Goal: Information Seeking & Learning: Learn about a topic

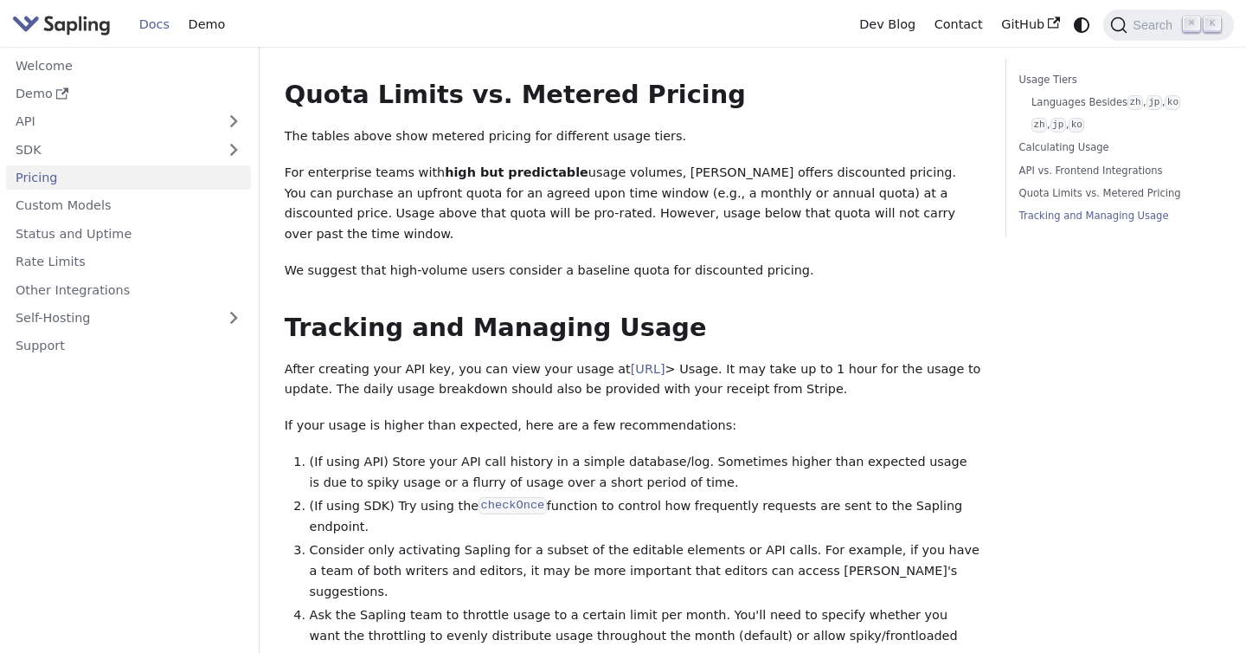
scroll to position [2445, 0]
click at [172, 112] on link "API" at bounding box center [111, 121] width 210 height 25
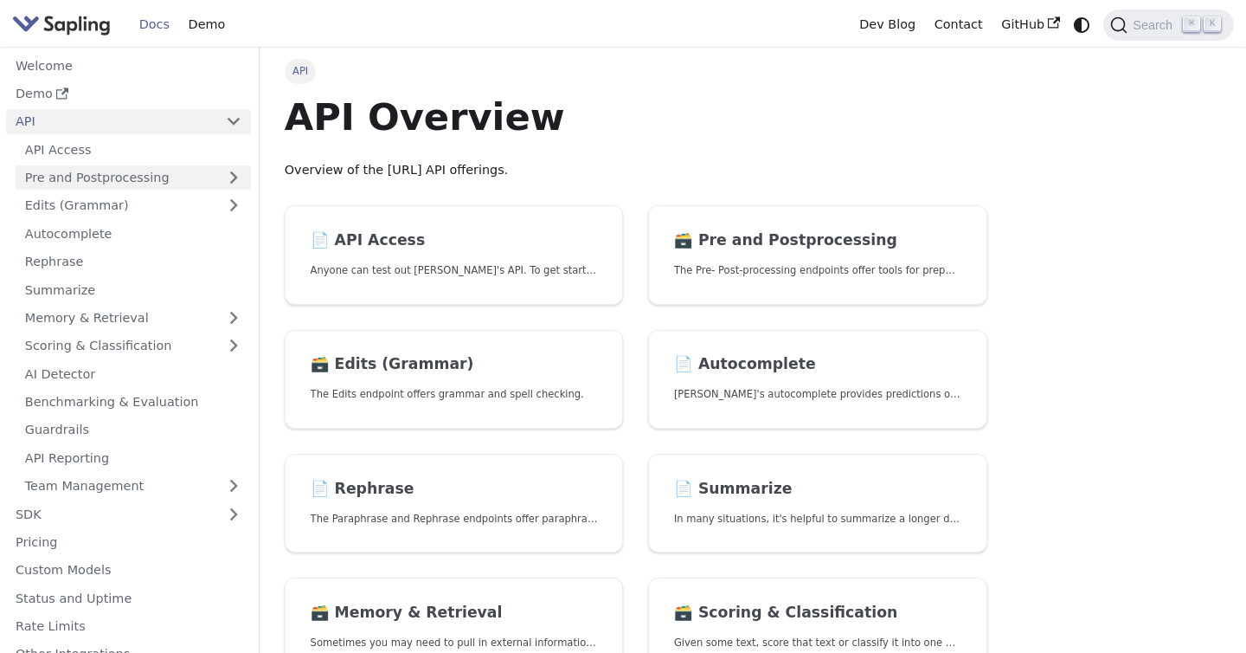
click at [156, 182] on link "Pre and Postprocessing" at bounding box center [133, 177] width 235 height 25
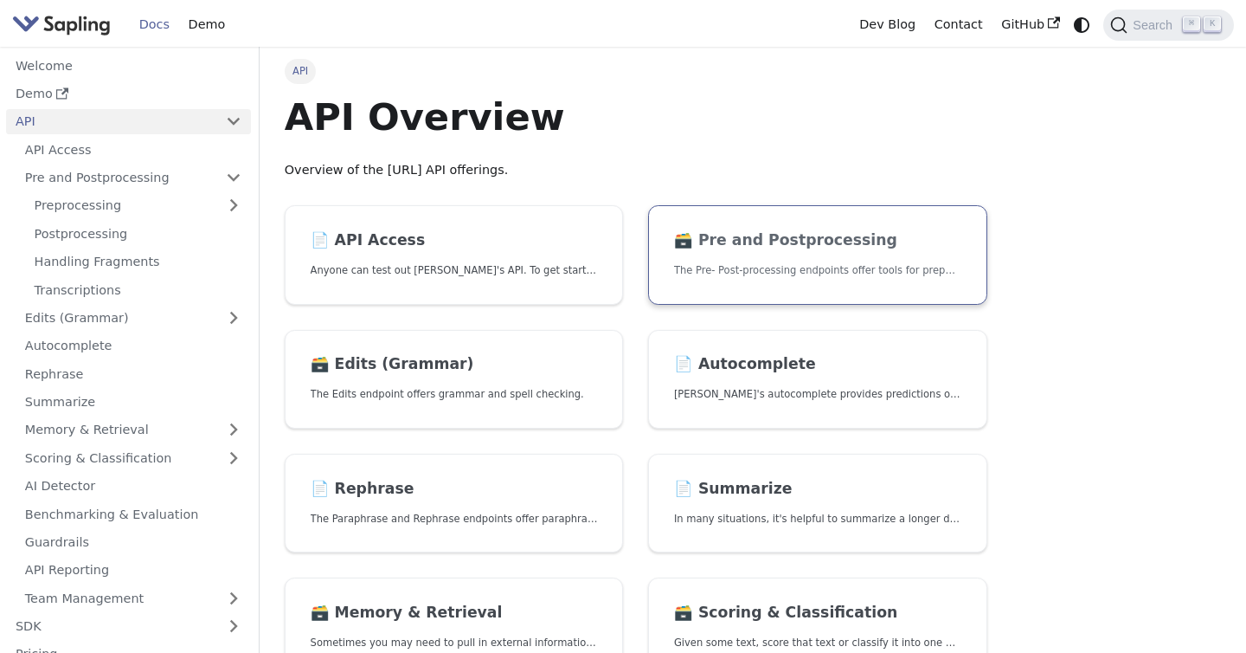
click at [756, 243] on h2 "🗃️ Pre and Postprocessing" at bounding box center [817, 240] width 287 height 19
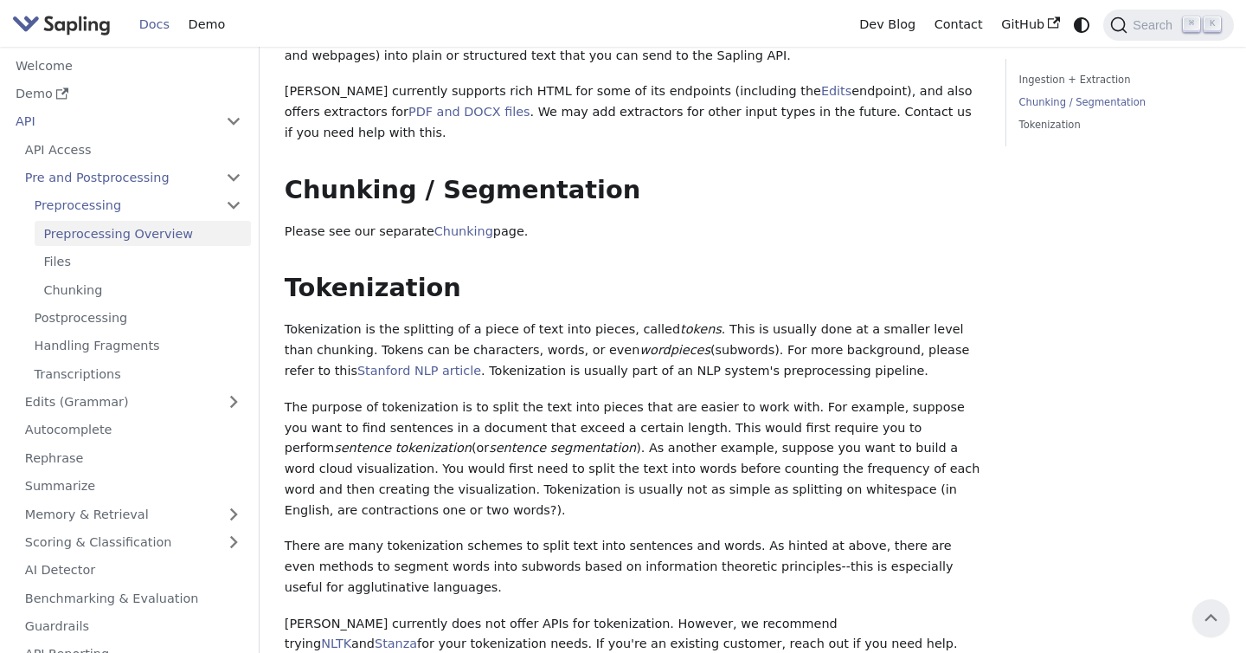
scroll to position [322, 0]
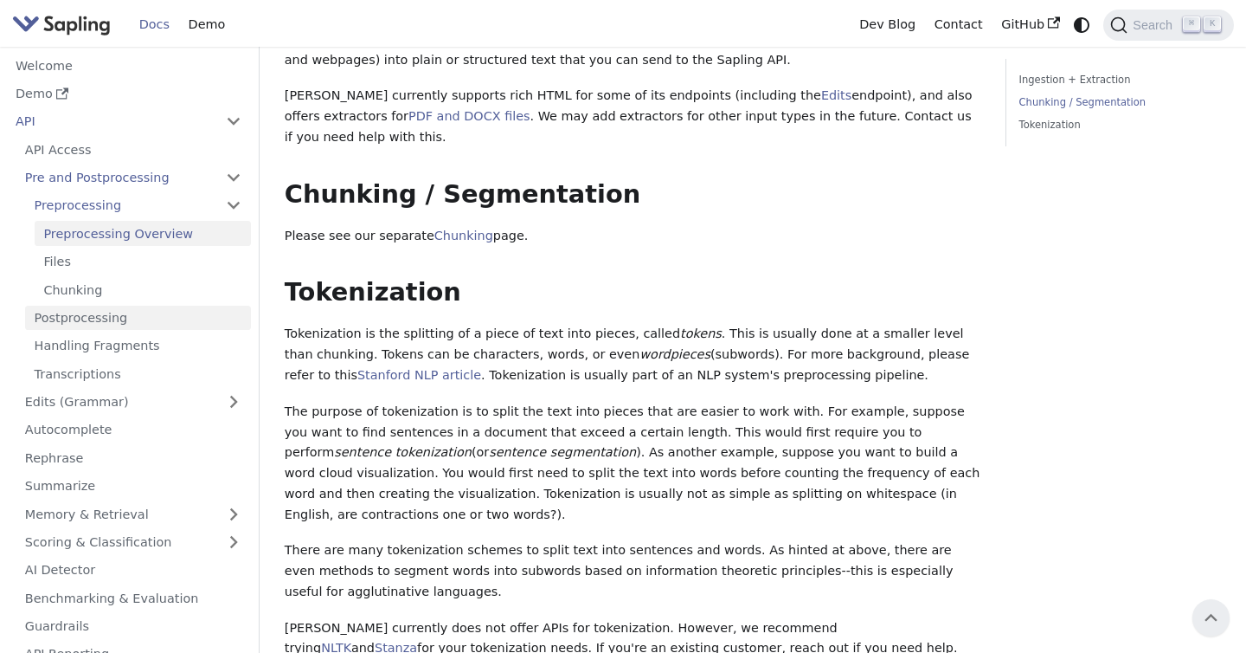
click at [130, 320] on link "Postprocessing" at bounding box center [138, 318] width 226 height 25
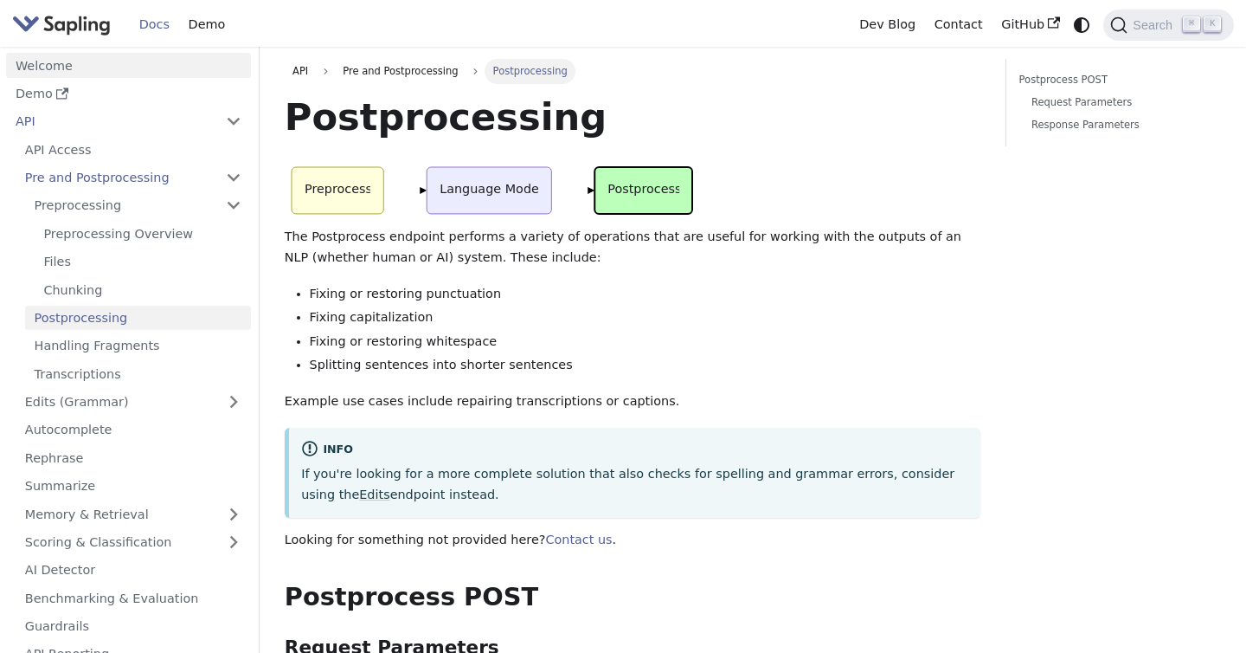
click at [42, 66] on link "Welcome" at bounding box center [128, 65] width 245 height 25
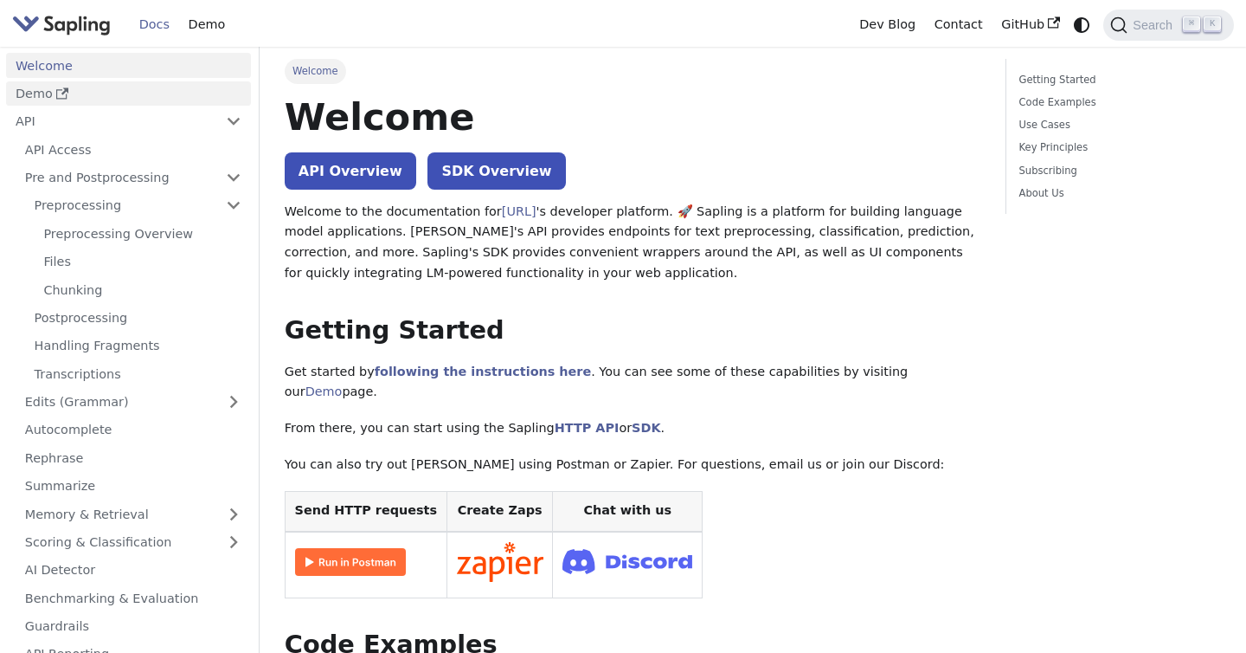
click at [31, 89] on link "Demo" at bounding box center [128, 93] width 245 height 25
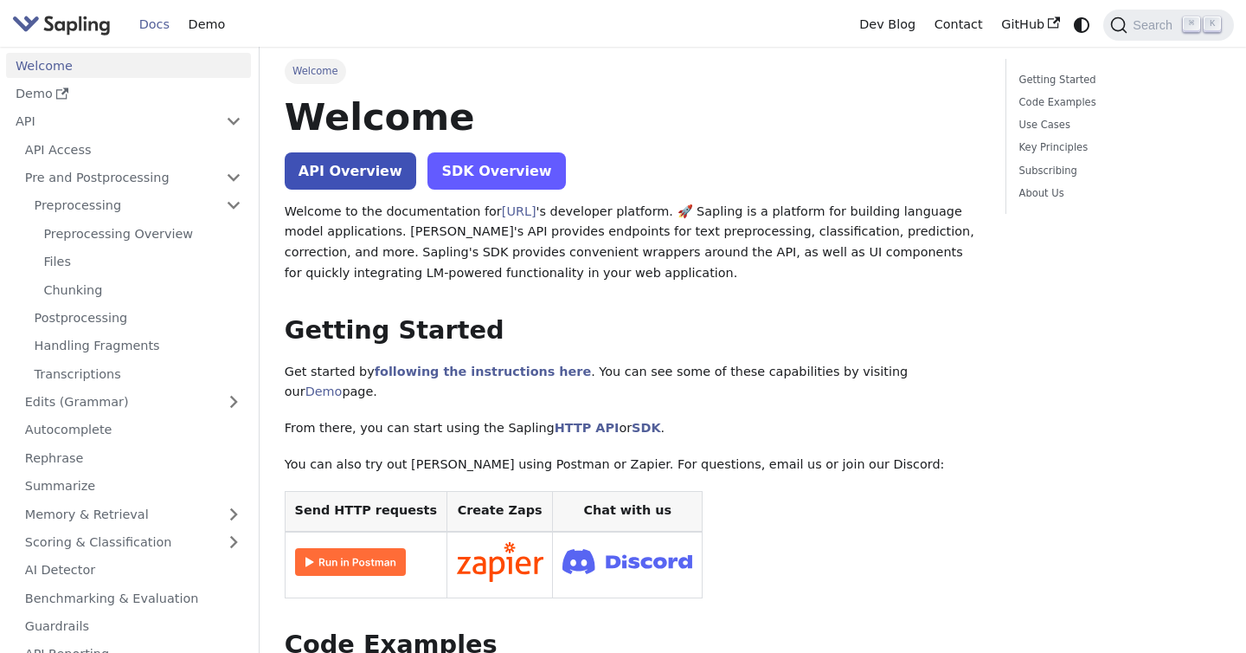
click at [503, 177] on link "SDK Overview" at bounding box center [497, 170] width 138 height 37
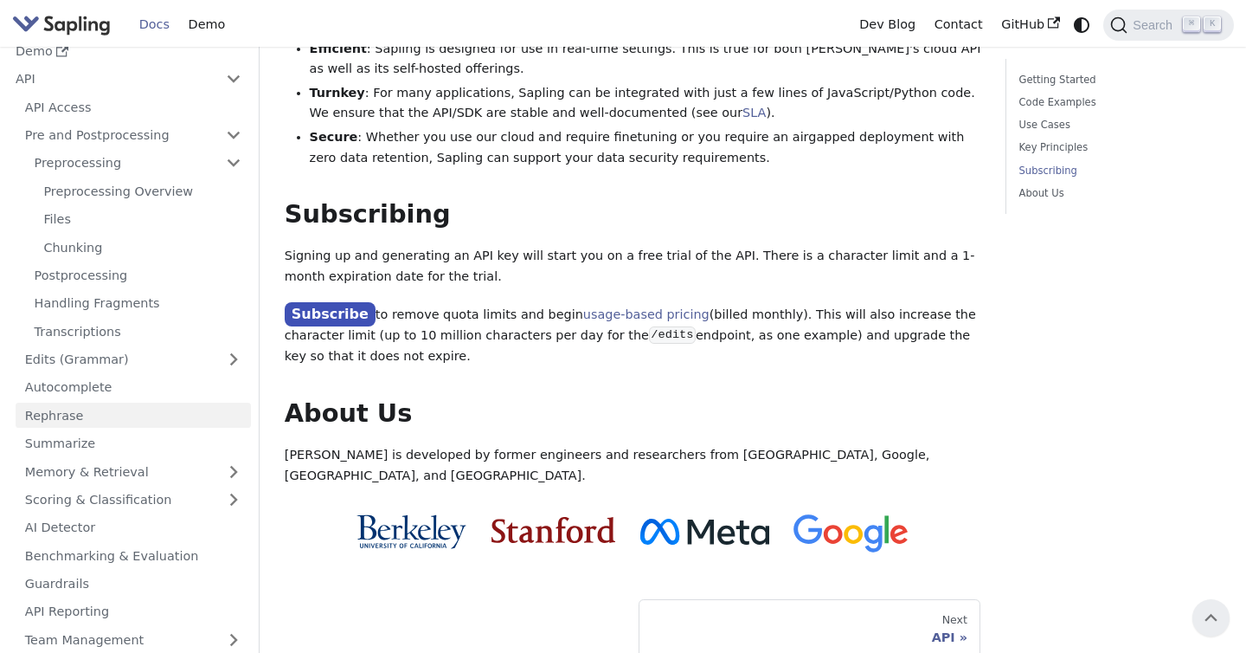
scroll to position [47, 0]
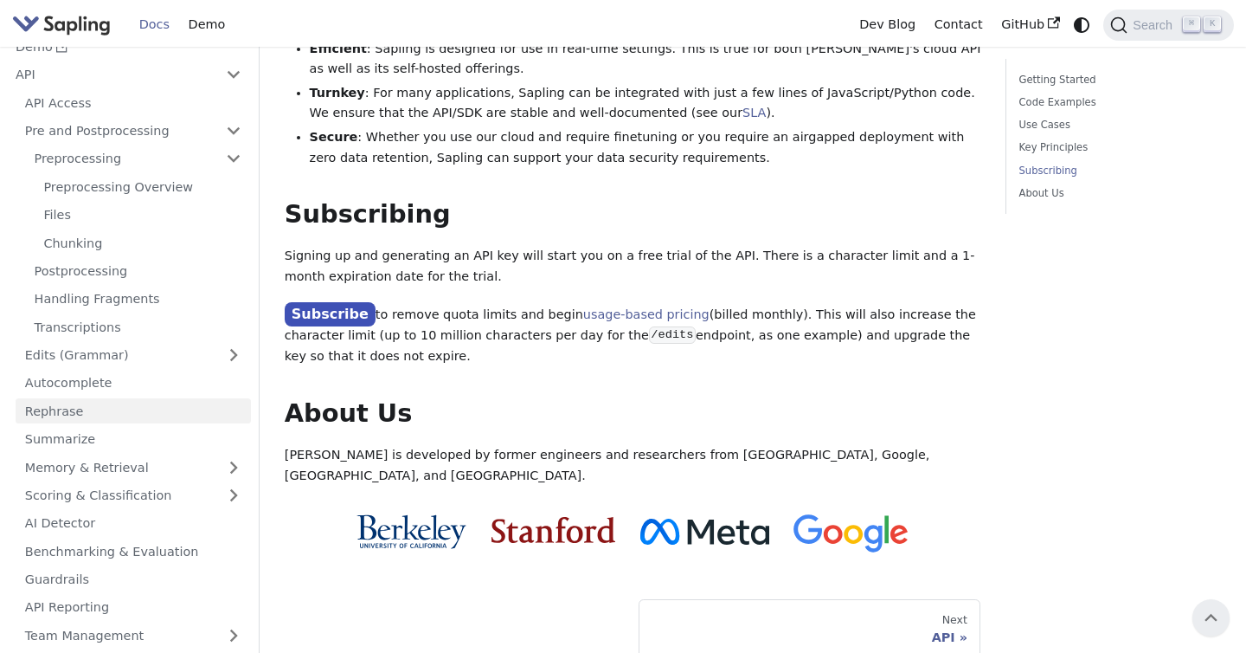
click at [65, 398] on link "Rephrase" at bounding box center [133, 410] width 235 height 25
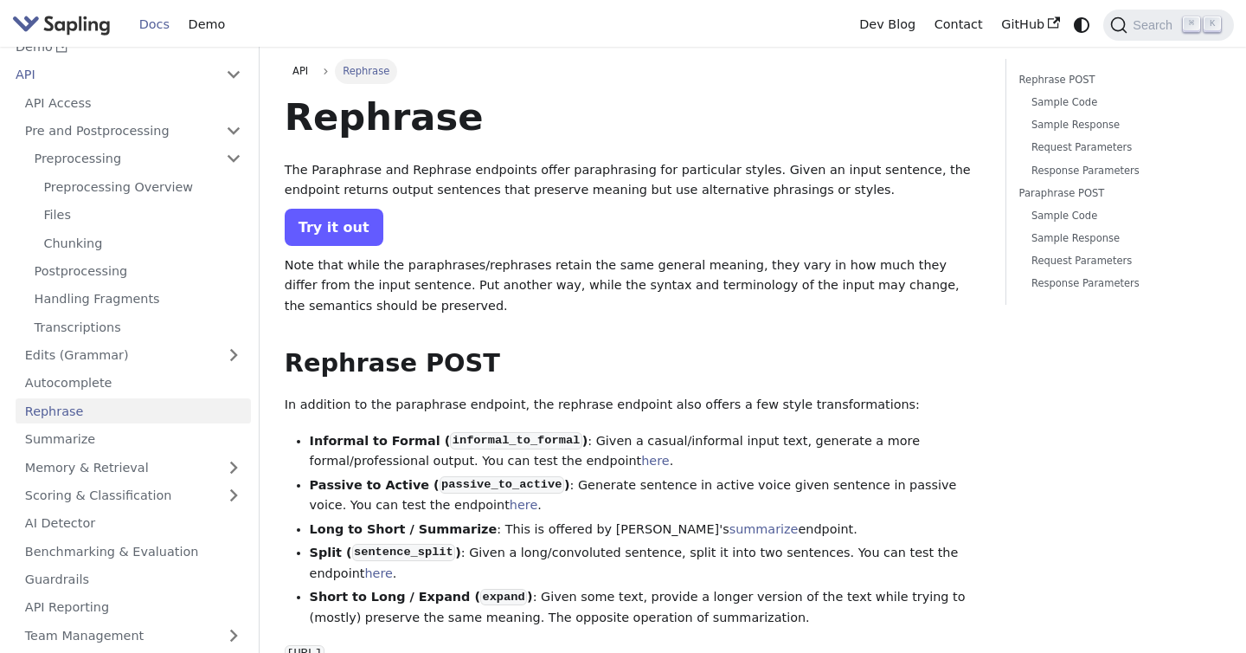
click at [351, 227] on link "Try it out" at bounding box center [334, 227] width 99 height 37
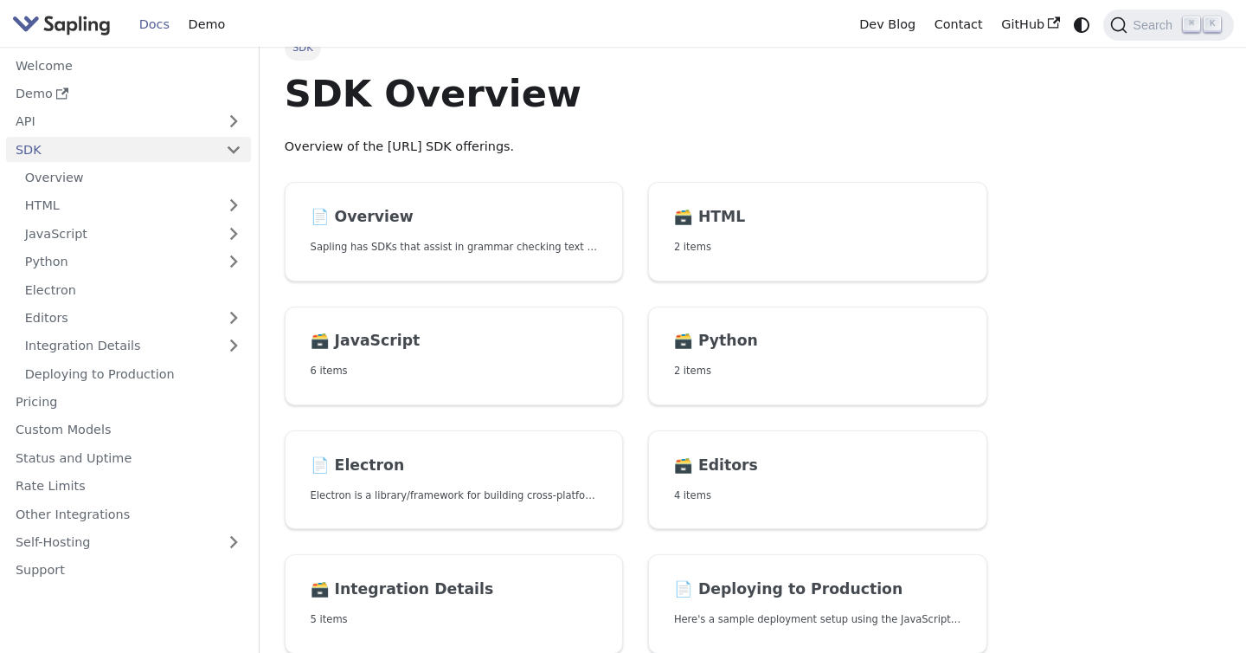
scroll to position [25, 0]
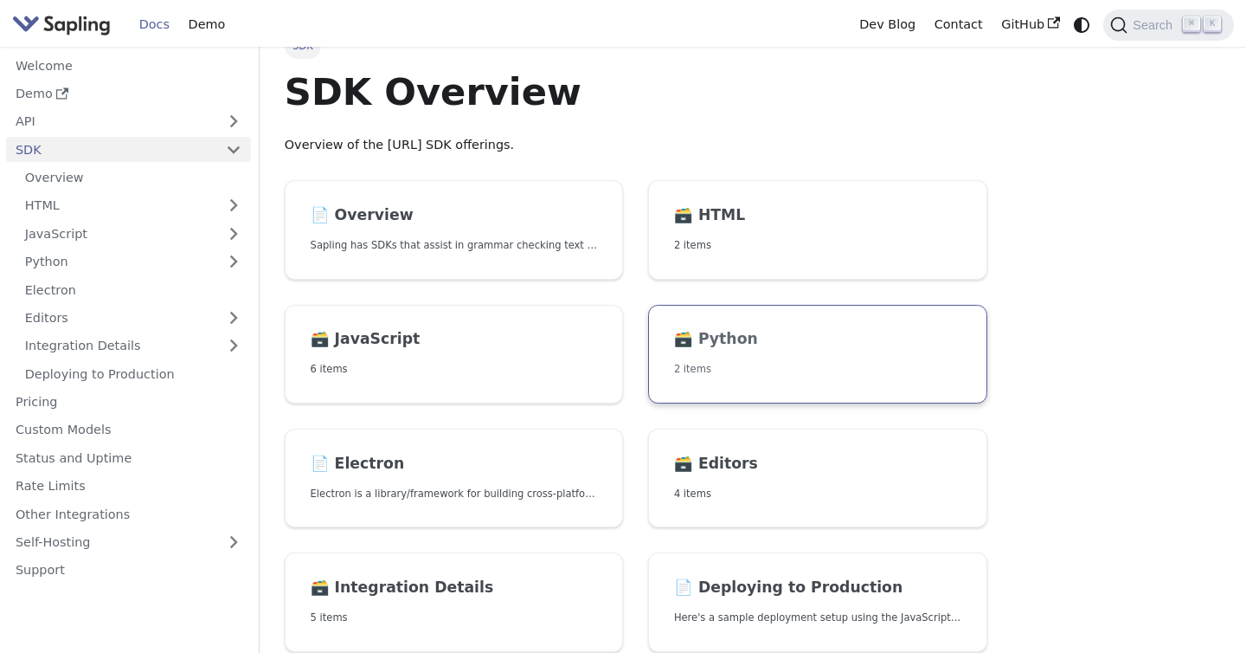
click at [849, 316] on link "🗃️ Python 2 items" at bounding box center [817, 355] width 339 height 100
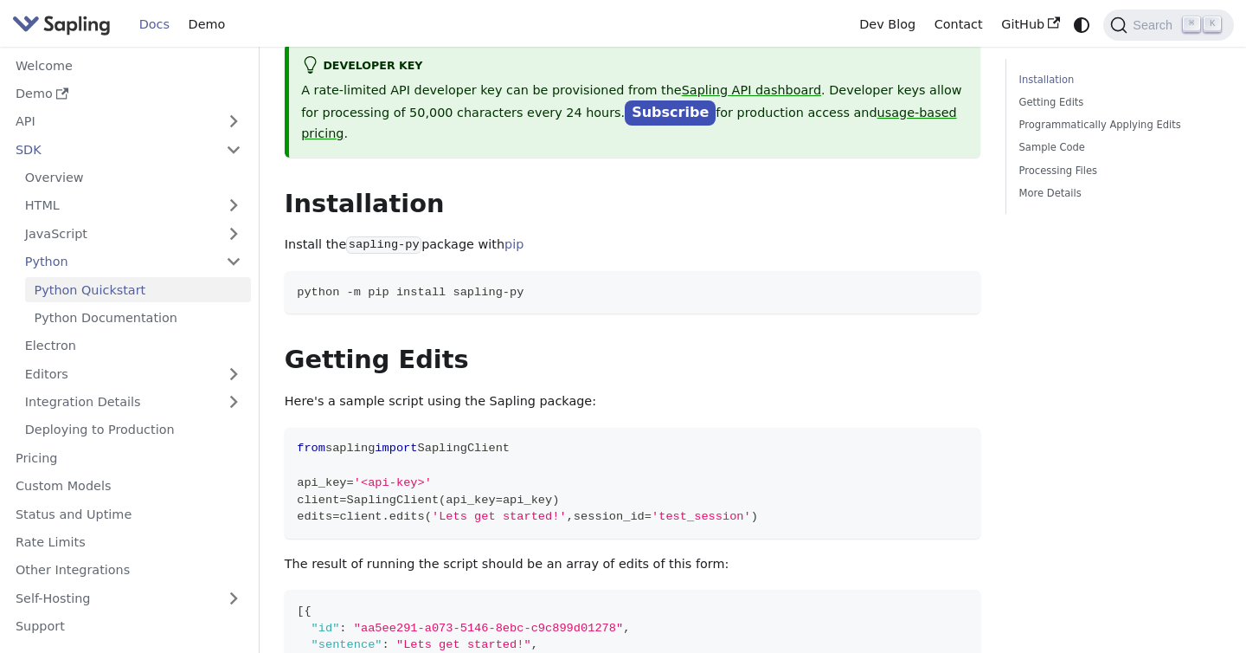
scroll to position [118, 0]
click at [74, 471] on ul "Welcome Demo API SDK Overview HTML JavaScript Python Python Quickstart Python D…" at bounding box center [128, 345] width 245 height 585
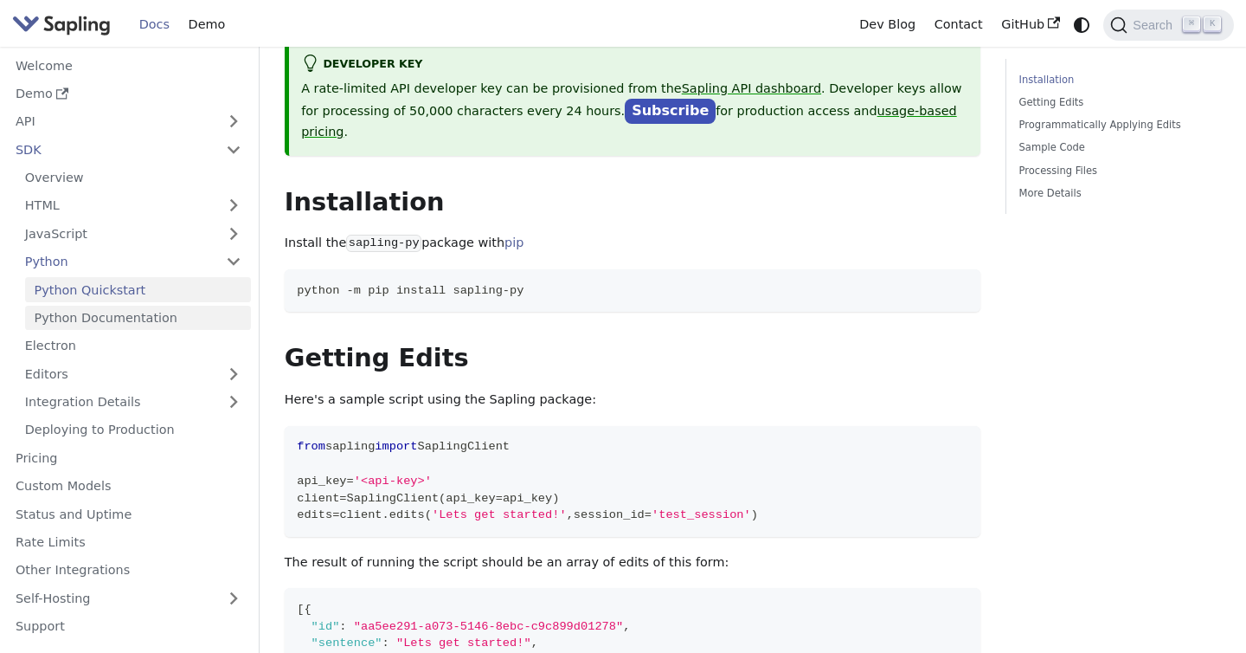
click at [114, 318] on link "Python Documentation" at bounding box center [138, 318] width 226 height 25
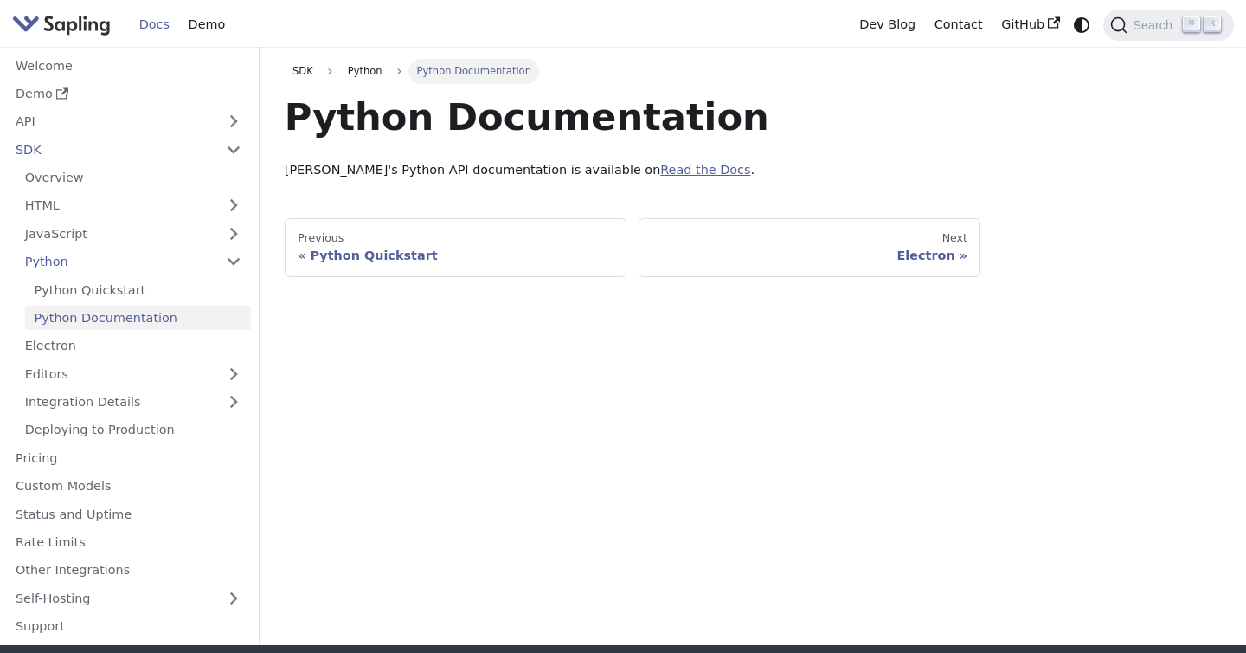
click at [660, 169] on link "Read the Docs" at bounding box center [705, 170] width 90 height 14
